Goal: Task Accomplishment & Management: Complete application form

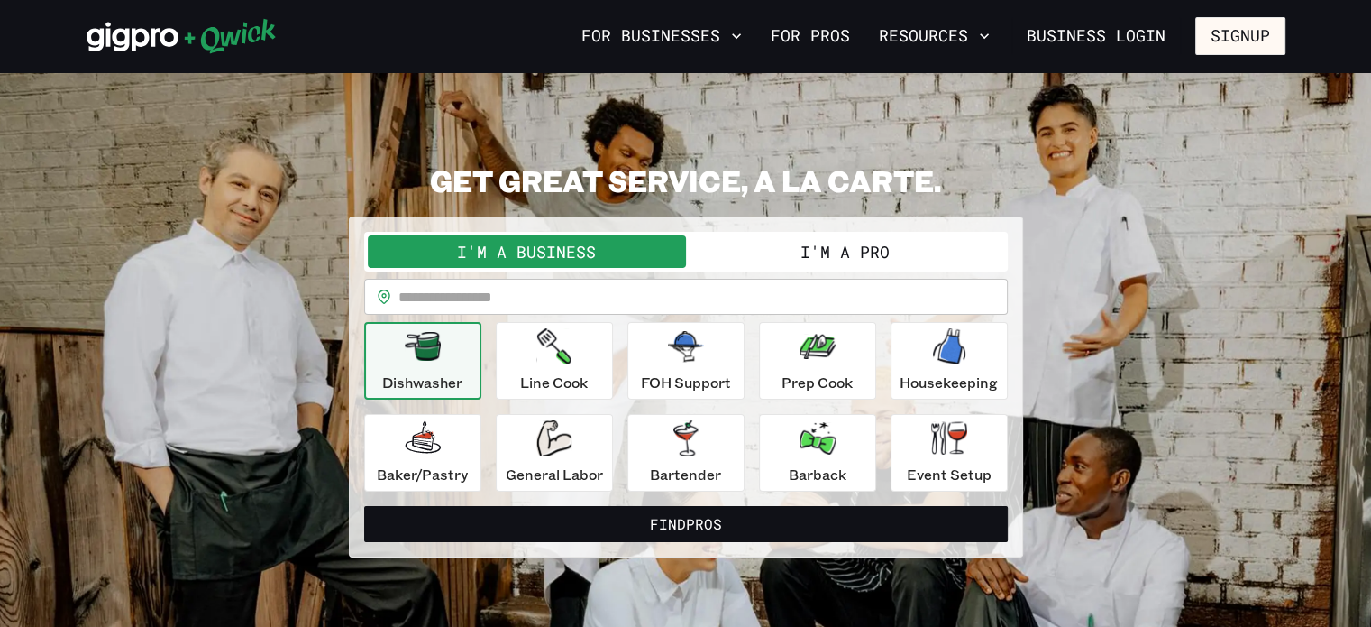
click at [902, 252] on button "I'm a Pro" at bounding box center [845, 251] width 318 height 32
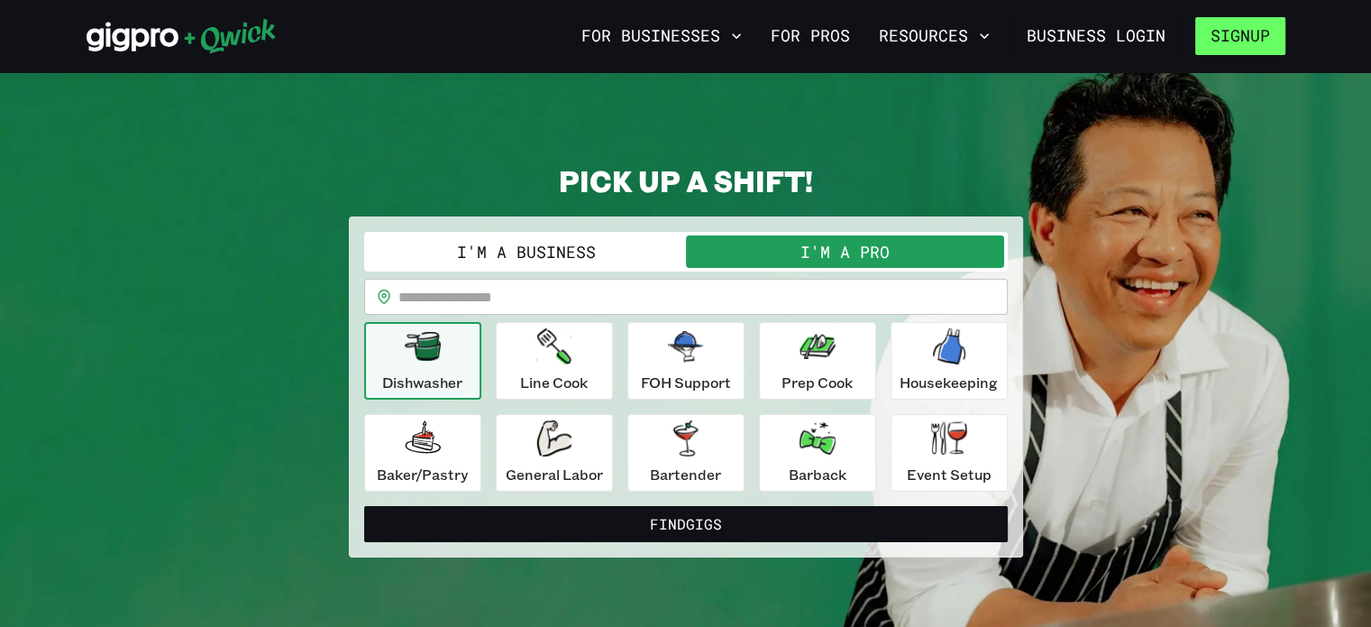
click at [1248, 50] on button "Signup" at bounding box center [1240, 36] width 90 height 38
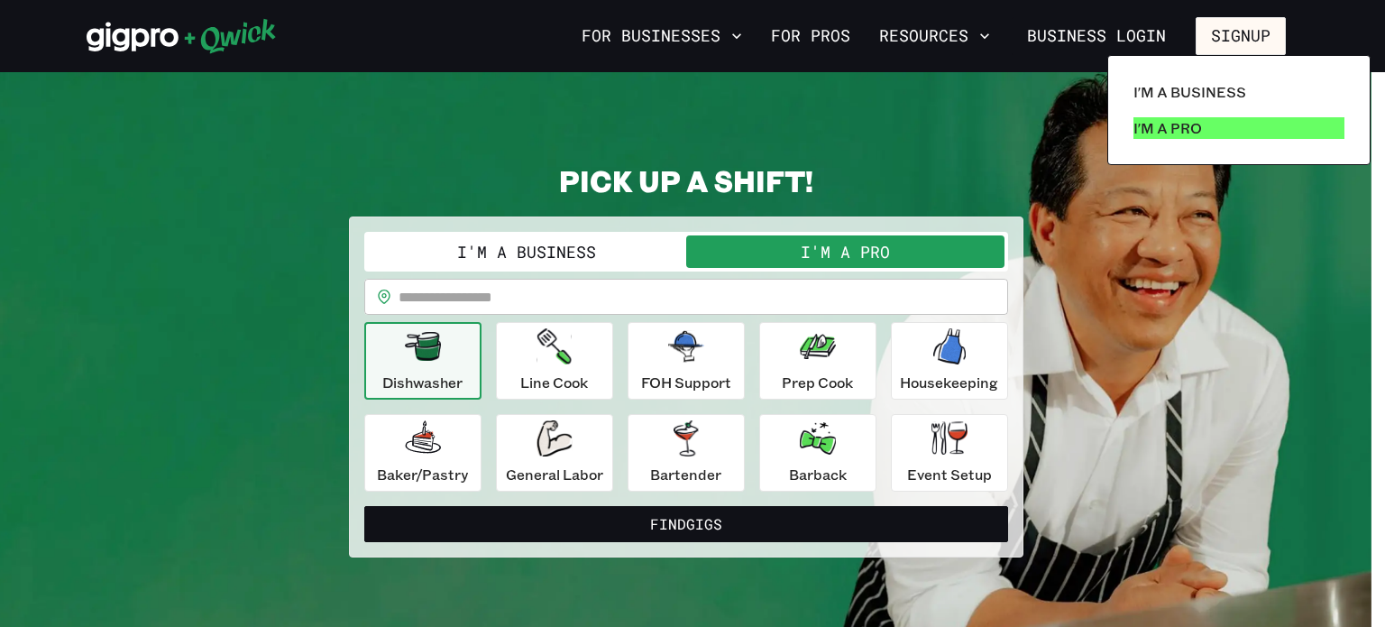
click at [1176, 134] on p "I'm a Pro" at bounding box center [1167, 128] width 69 height 22
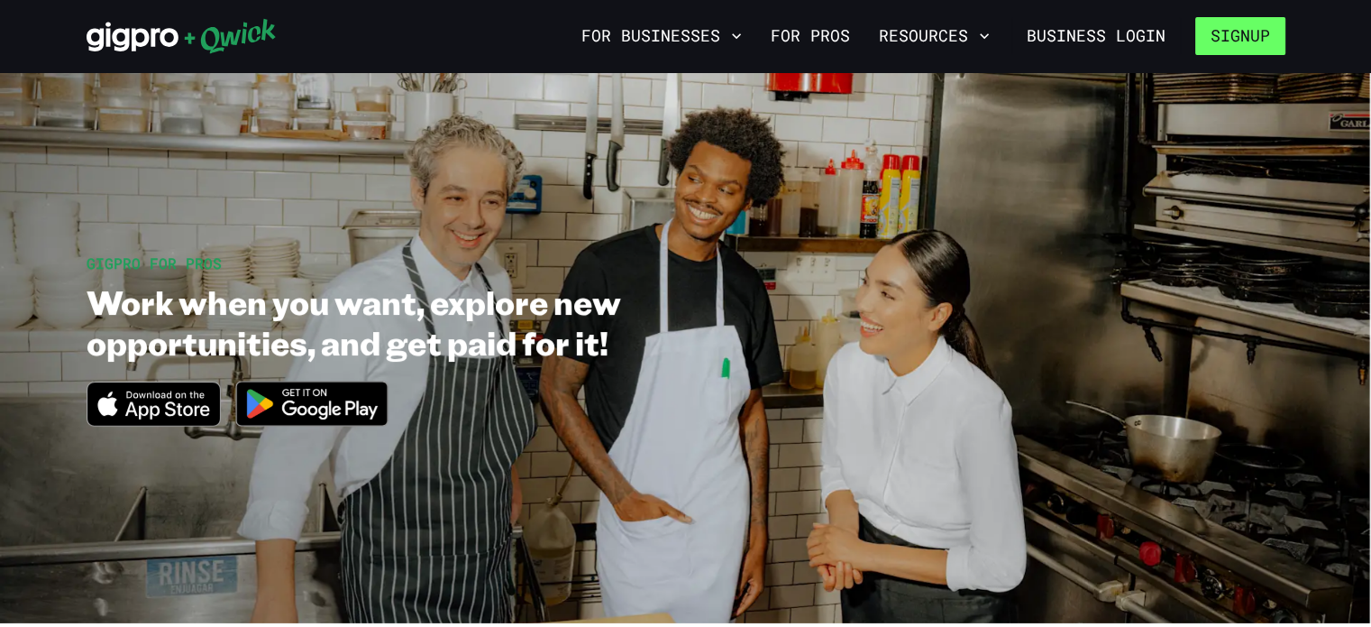
click at [1249, 42] on button "Signup" at bounding box center [1240, 36] width 90 height 38
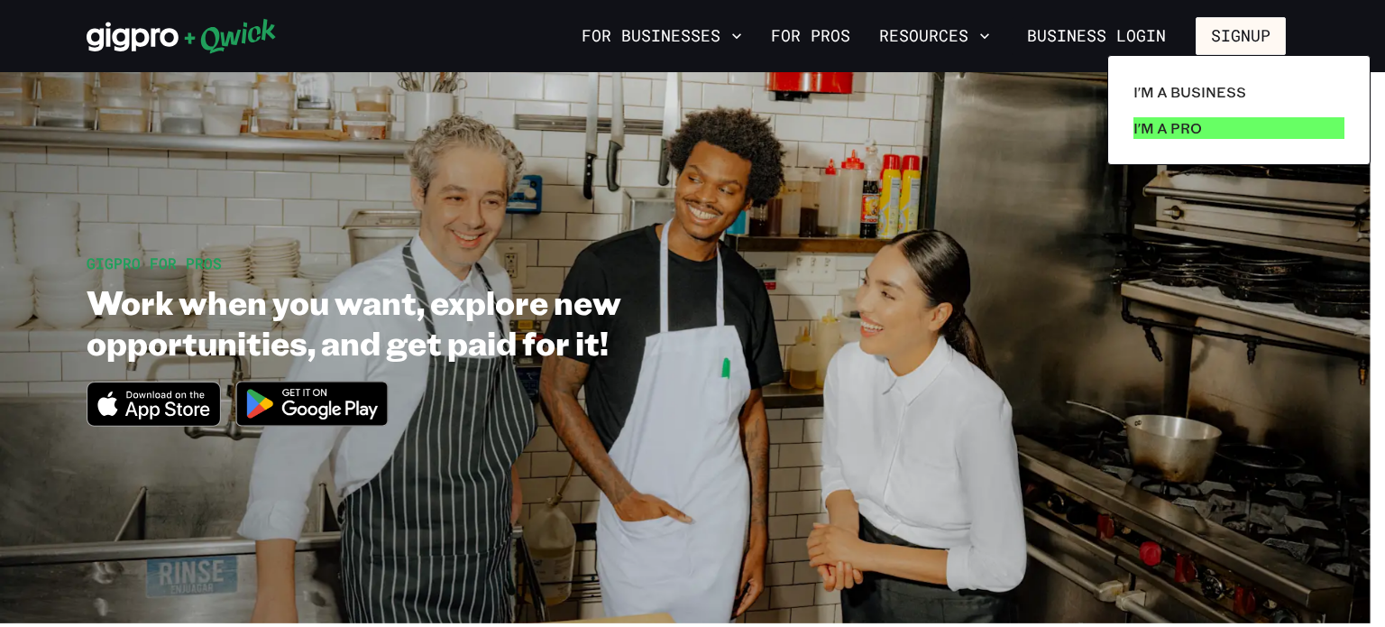
click at [1191, 125] on p "I'm a Pro" at bounding box center [1167, 128] width 69 height 22
click at [1150, 272] on div at bounding box center [692, 313] width 1385 height 627
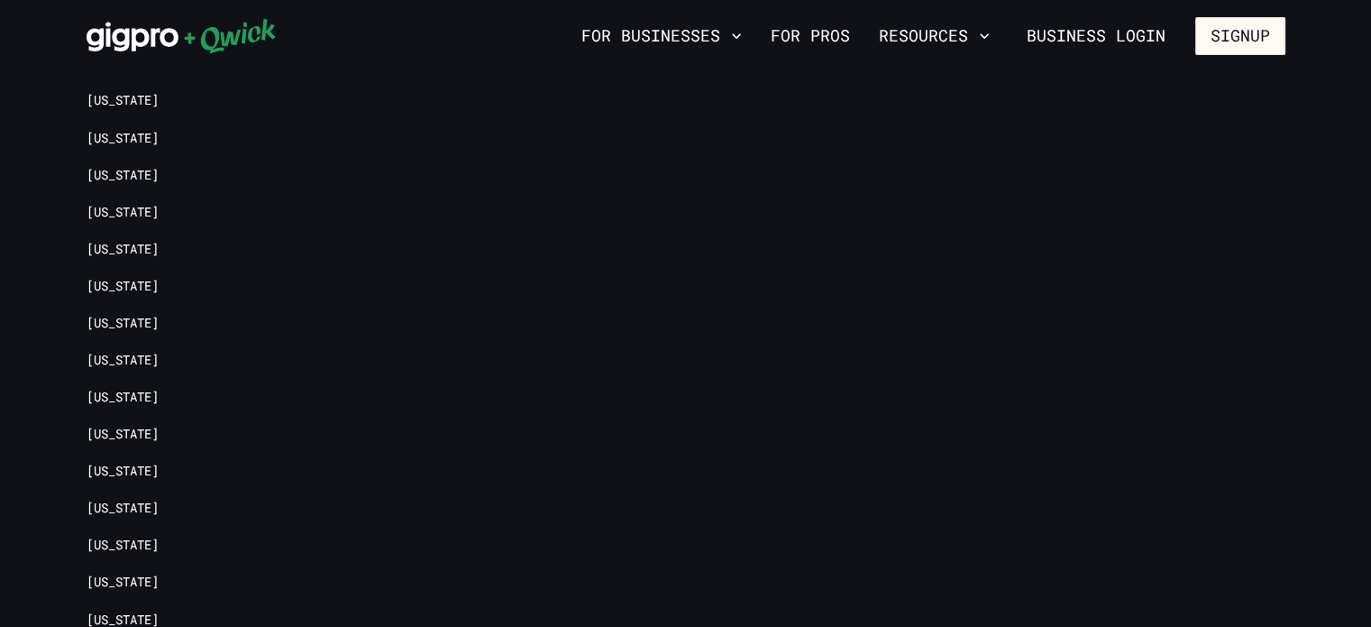
scroll to position [3967, 0]
